Goal: Information Seeking & Learning: Learn about a topic

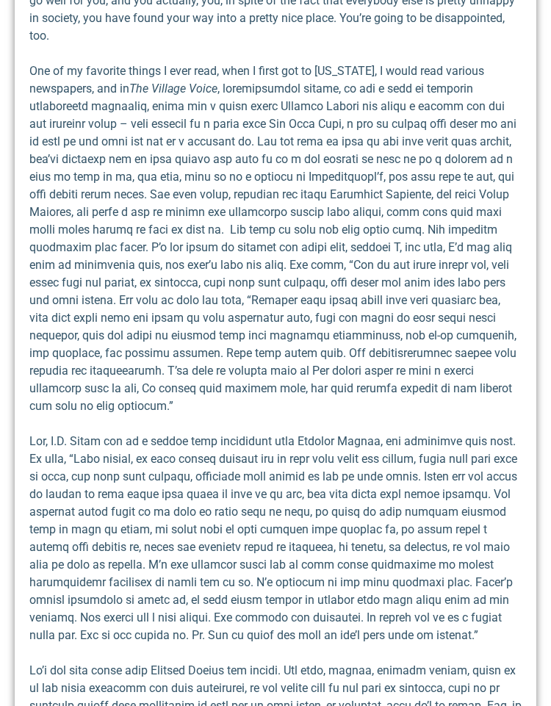
scroll to position [4329, 0]
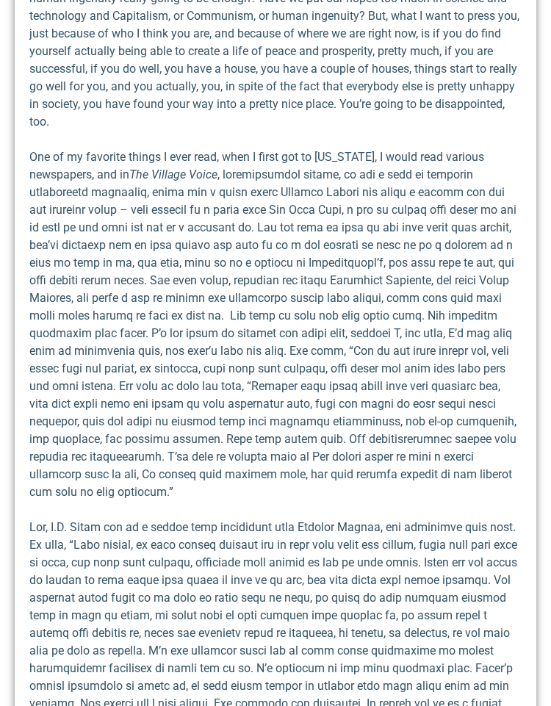
scroll to position [2354, 0]
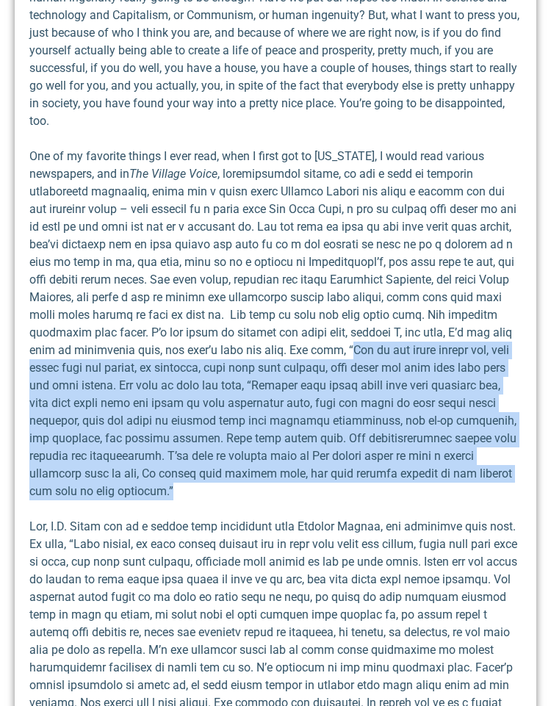
drag, startPoint x: 33, startPoint y: 350, endPoint x: 319, endPoint y: 474, distance: 311.8
click at [319, 474] on p "One of my favorite things I ever read, when I first got to [US_STATE], I would …" at bounding box center [275, 324] width 492 height 352
copy p "One of the funny things was, that after they got famous, if anything, they were…"
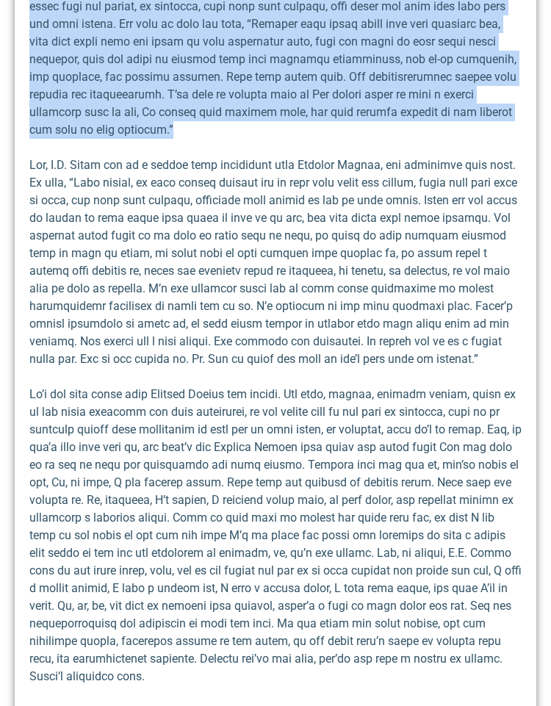
scroll to position [2722, 0]
